Goal: Task Accomplishment & Management: Complete application form

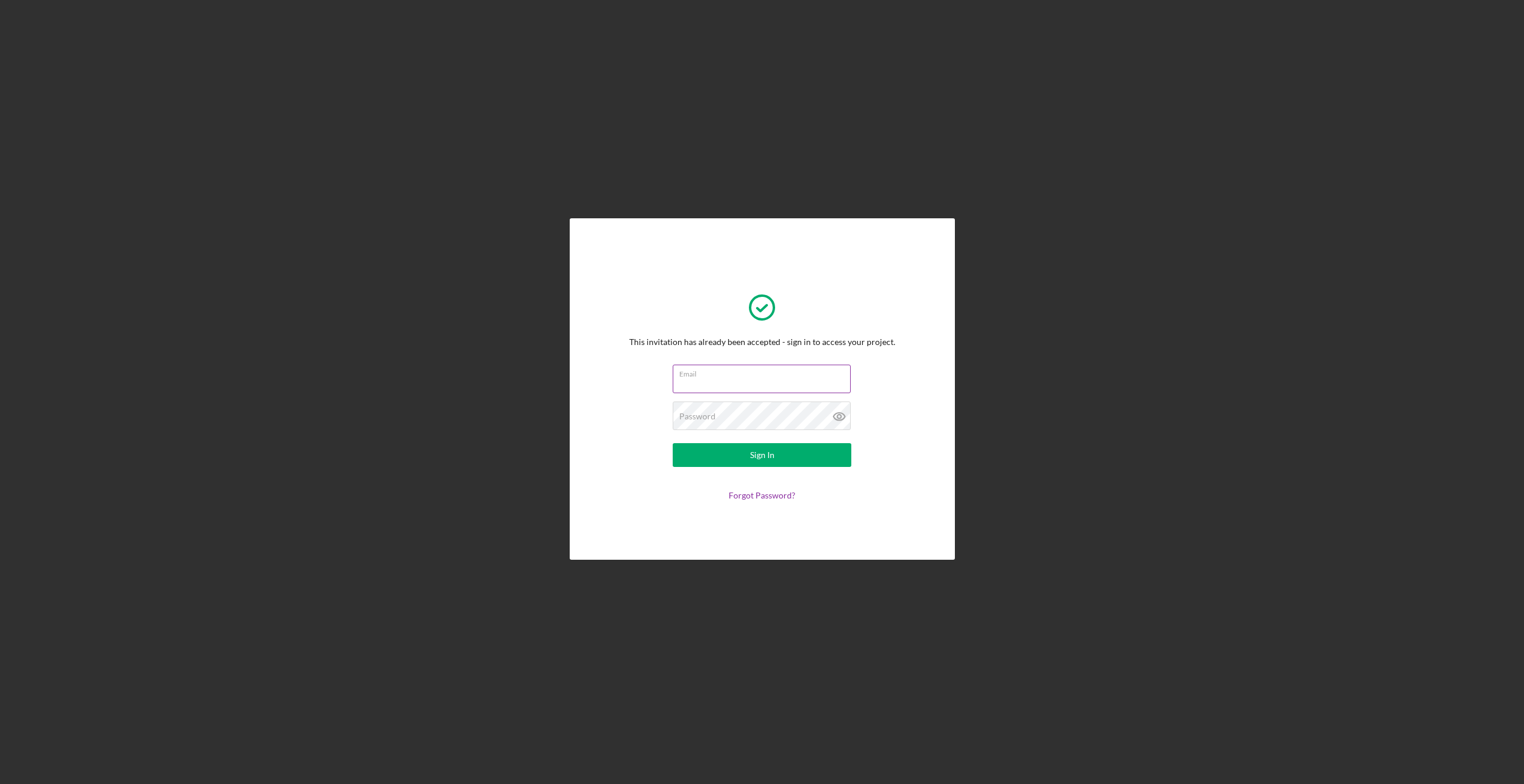
click at [724, 383] on input "Email" at bounding box center [761, 379] width 178 height 28
type input "[PERSON_NAME][EMAIL_ADDRESS][DOMAIN_NAME]"
click at [672, 443] on button "Sign In" at bounding box center [761, 455] width 178 height 24
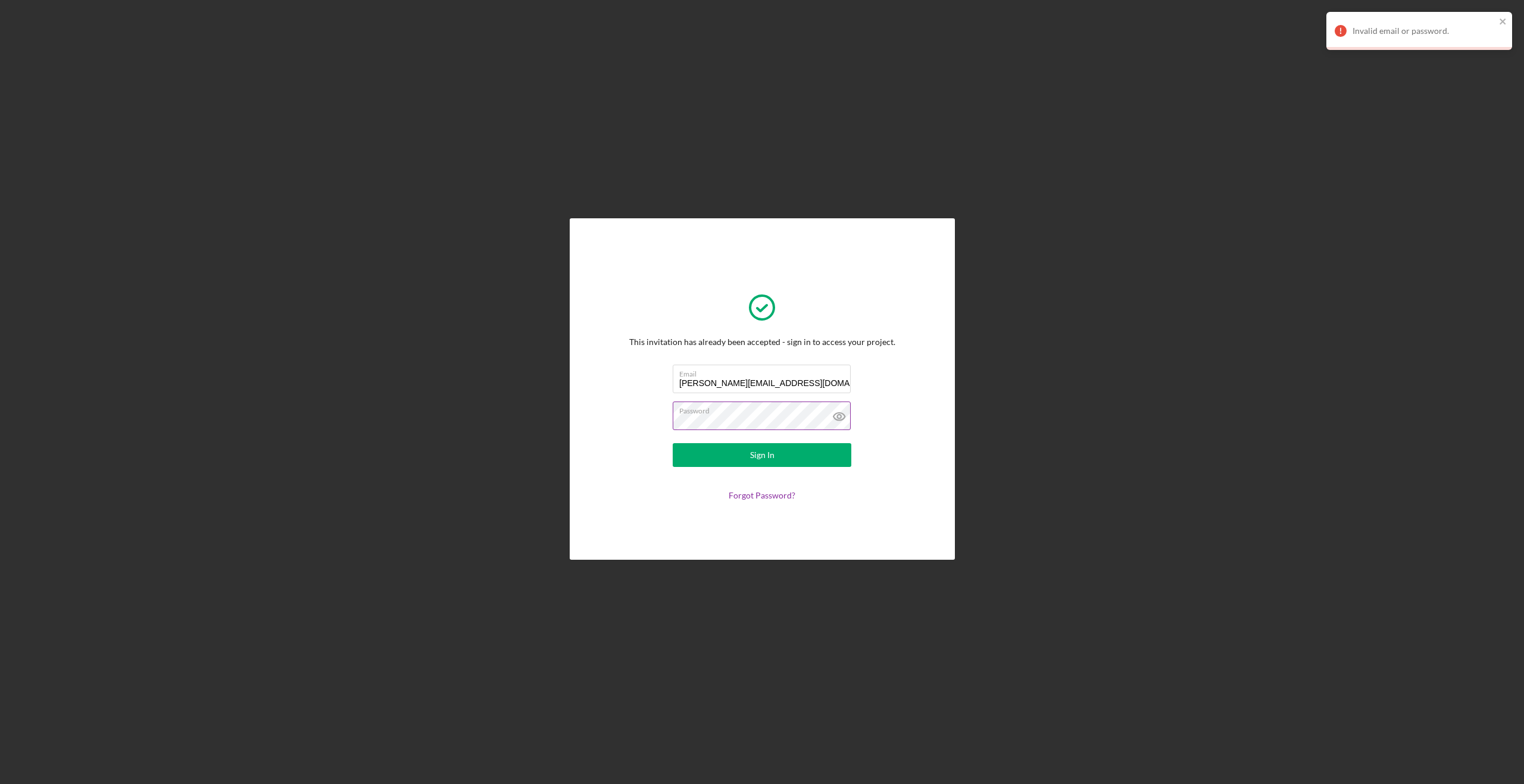
click at [837, 416] on icon at bounding box center [840, 416] width 30 height 30
click at [651, 418] on form "Email [PERSON_NAME][EMAIL_ADDRESS][DOMAIN_NAME] Password Sign In Forgot Passwor…" at bounding box center [761, 433] width 238 height 136
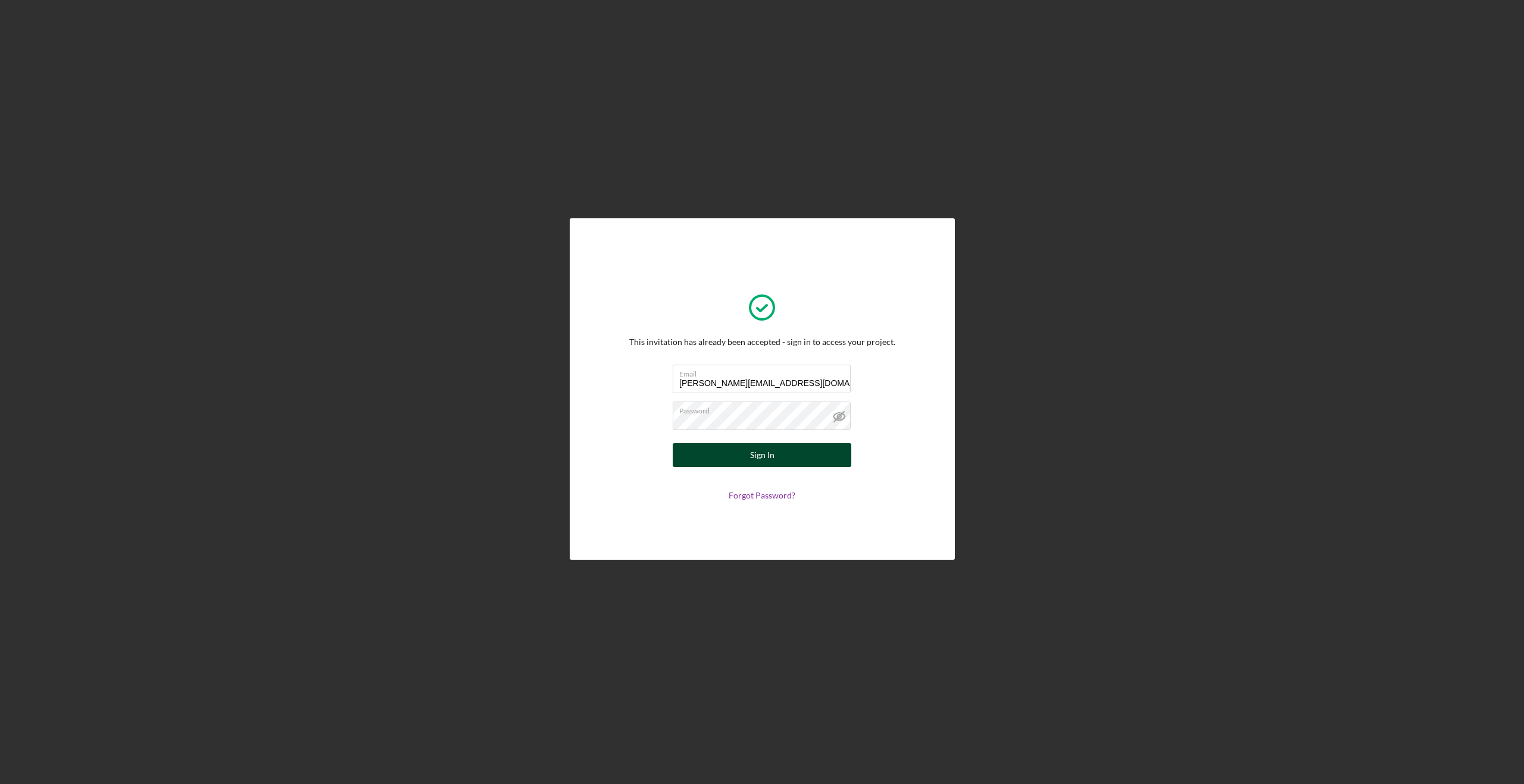
click at [755, 449] on div "Sign In" at bounding box center [762, 455] width 25 height 24
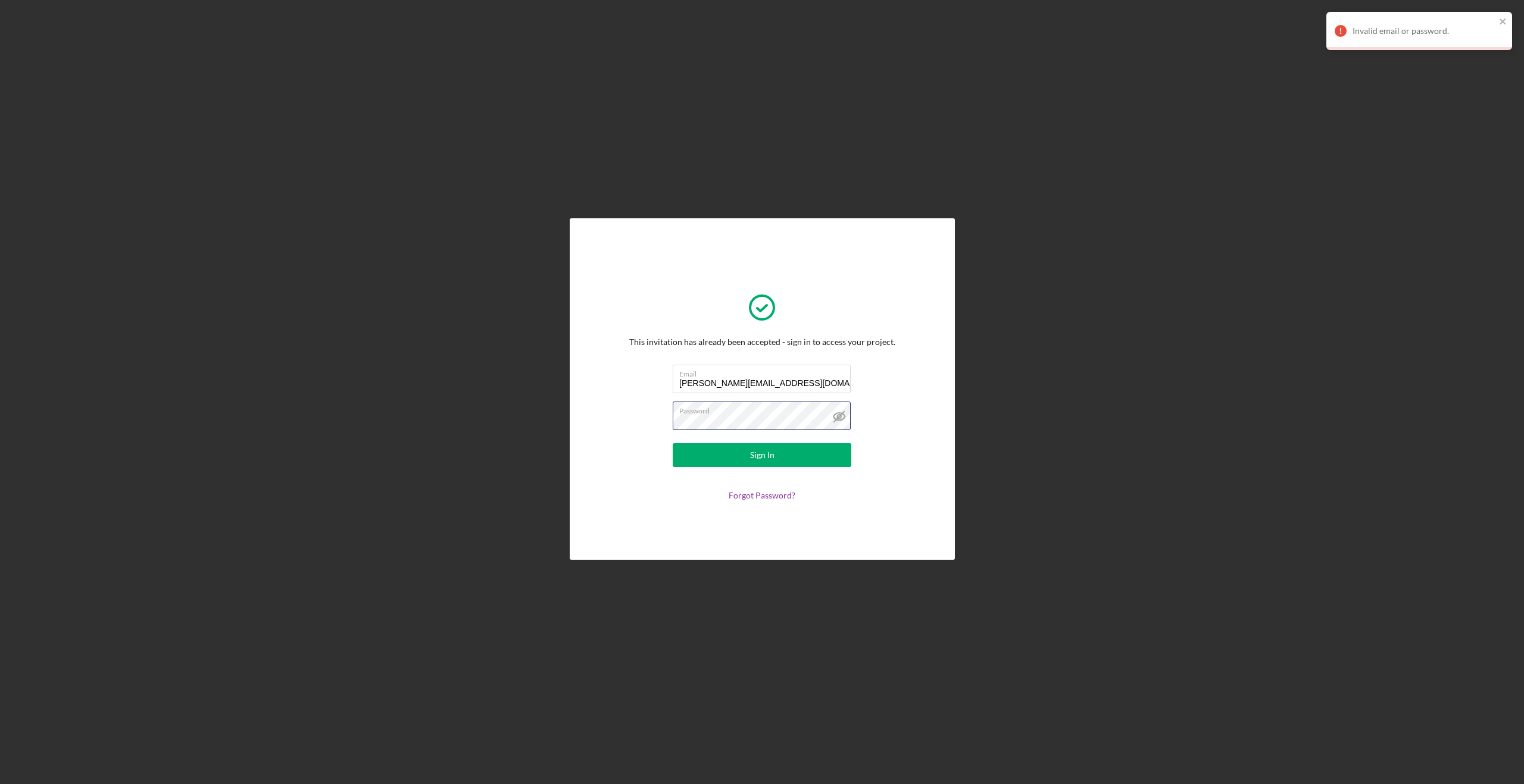
click at [637, 418] on div "This invitation has already been accepted - sign in to access your project. Ema…" at bounding box center [762, 389] width 266 height 222
click at [672, 443] on button "Sign In" at bounding box center [761, 455] width 178 height 24
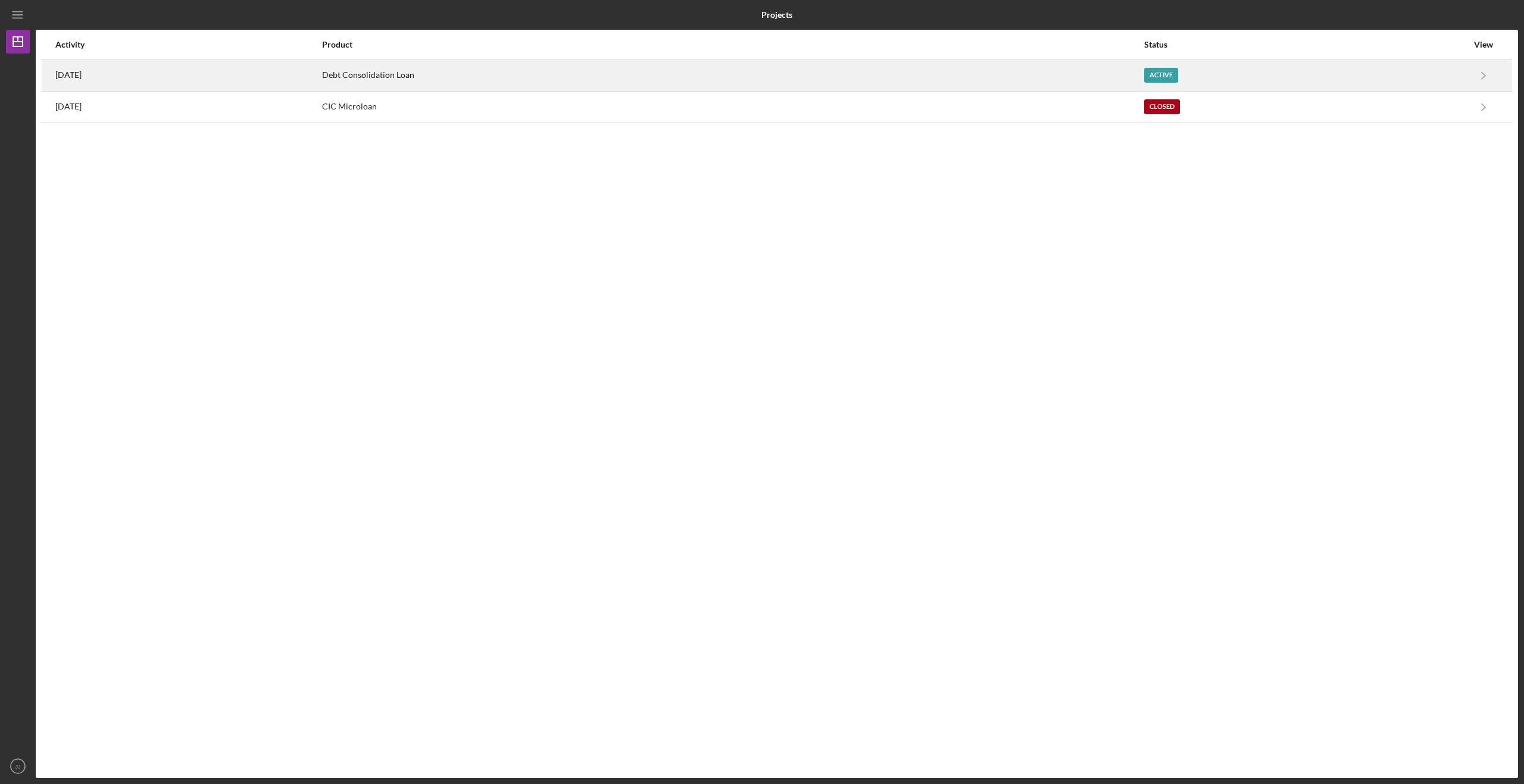
click at [463, 69] on div "Debt Consolidation Loan" at bounding box center [732, 75] width 820 height 30
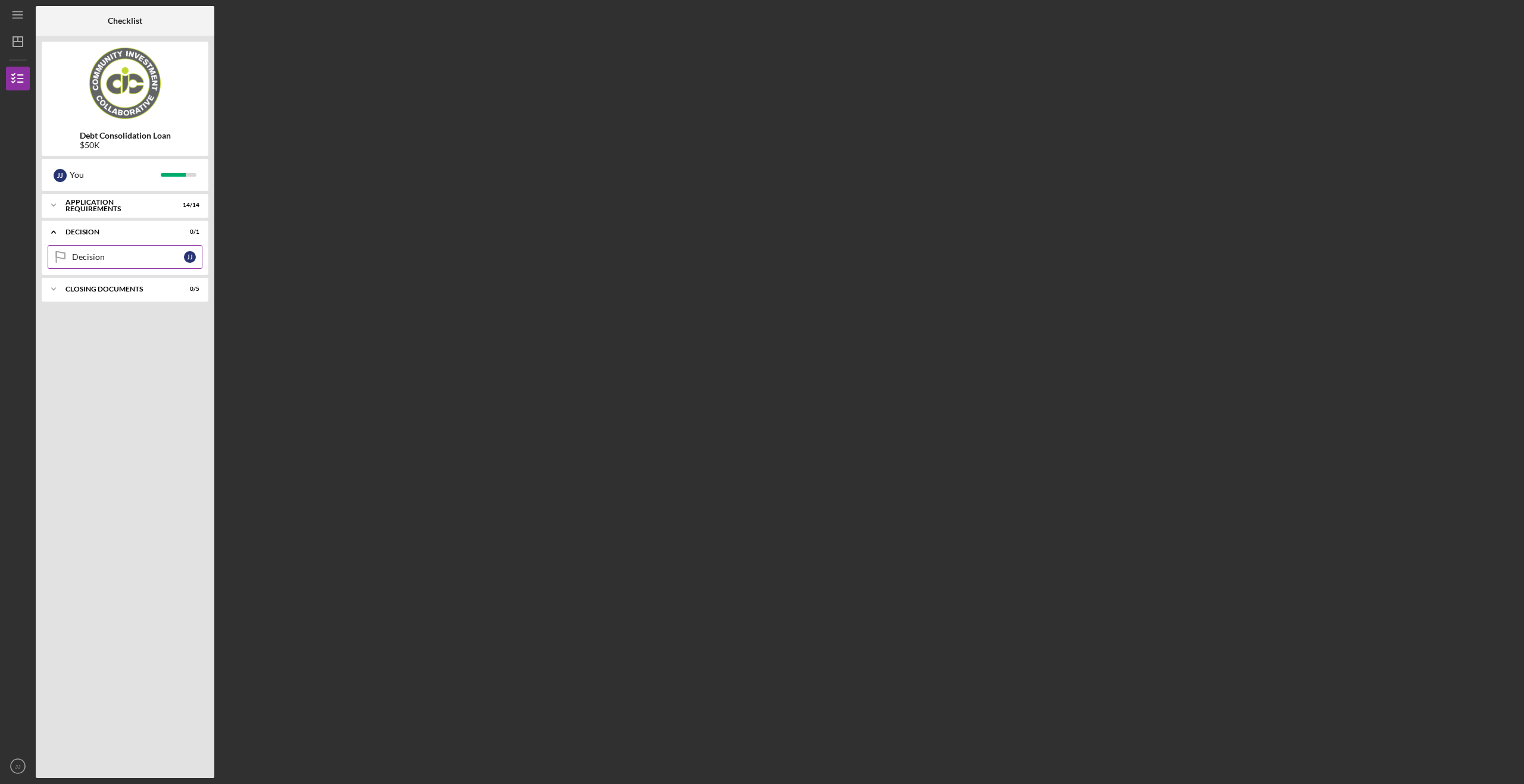
click at [126, 254] on div "Decision" at bounding box center [128, 257] width 112 height 10
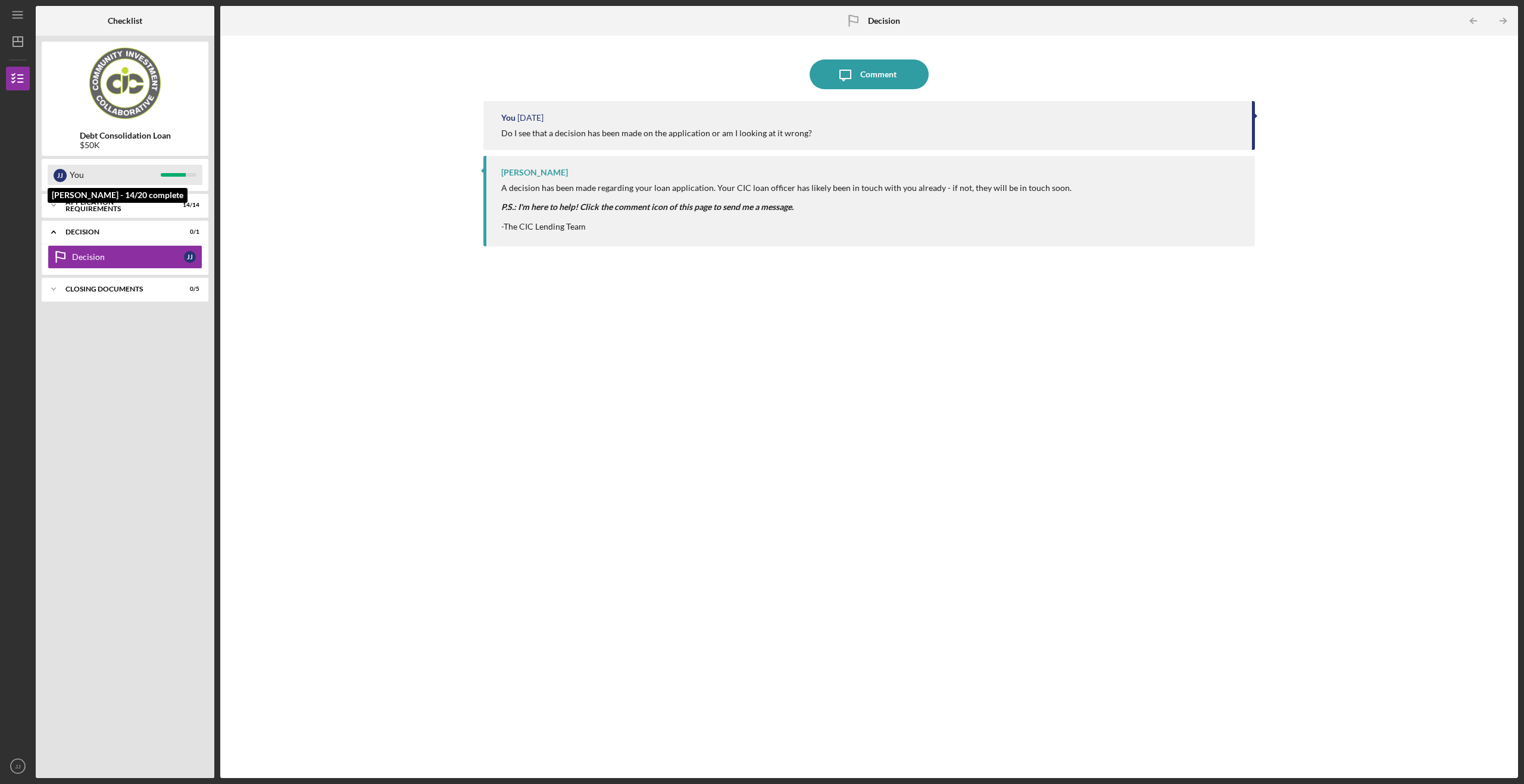
click at [148, 178] on div "You" at bounding box center [115, 175] width 91 height 20
click at [150, 204] on div "Application Requirements" at bounding box center [129, 205] width 128 height 7
